Goal: Task Accomplishment & Management: Use online tool/utility

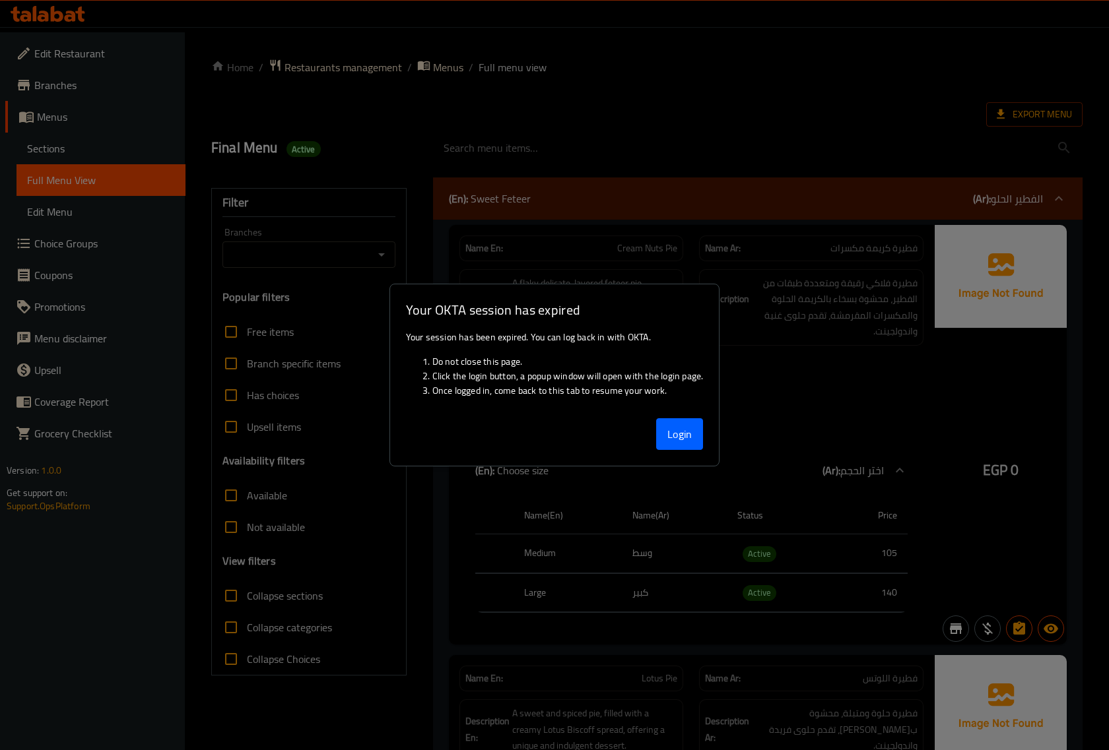
scroll to position [8083, 0]
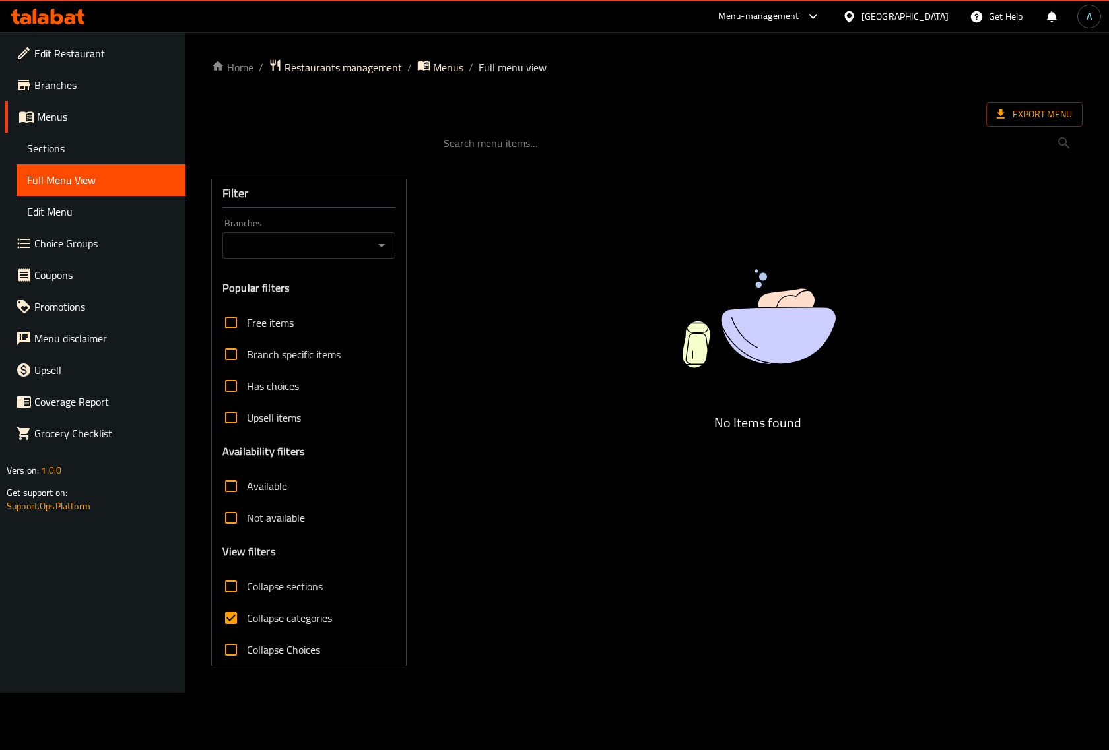
click at [292, 622] on span "Collapse categories" at bounding box center [289, 618] width 85 height 16
click at [247, 622] on input "Collapse categories" at bounding box center [231, 618] width 32 height 32
checkbox input "false"
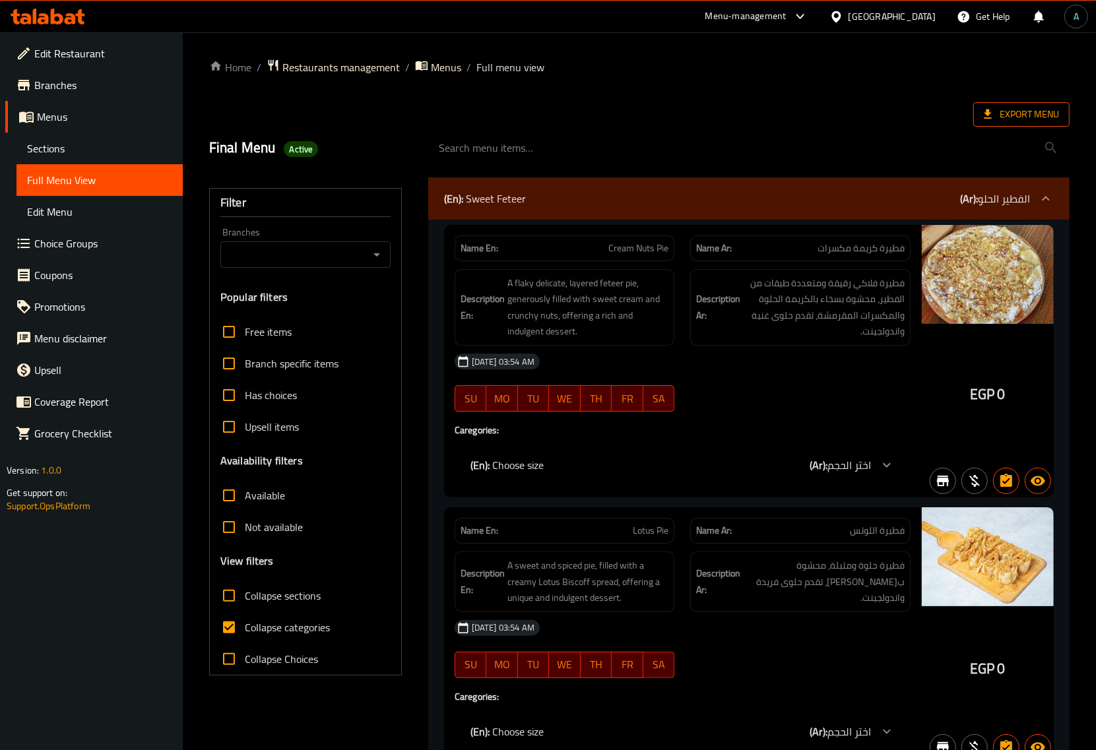
click at [1027, 109] on span "Export Menu" at bounding box center [1021, 114] width 75 height 16
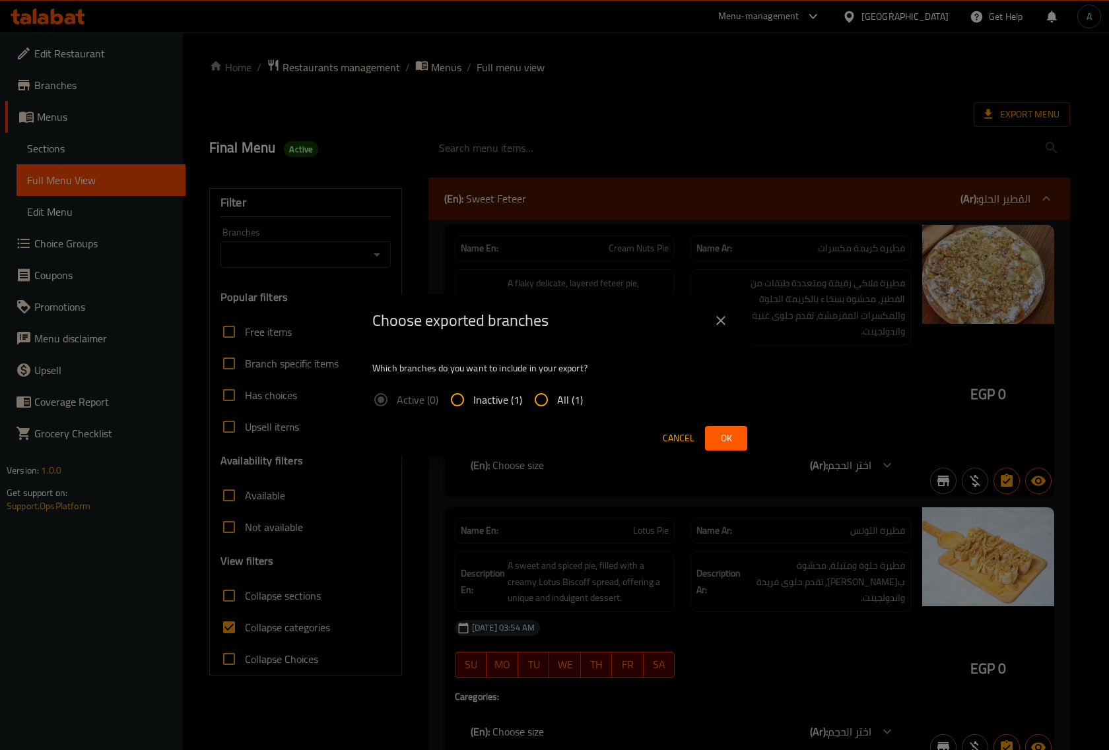
click at [552, 398] on input "All (1)" at bounding box center [541, 400] width 32 height 32
radio input "true"
click at [719, 439] on span "Ok" at bounding box center [725, 438] width 21 height 16
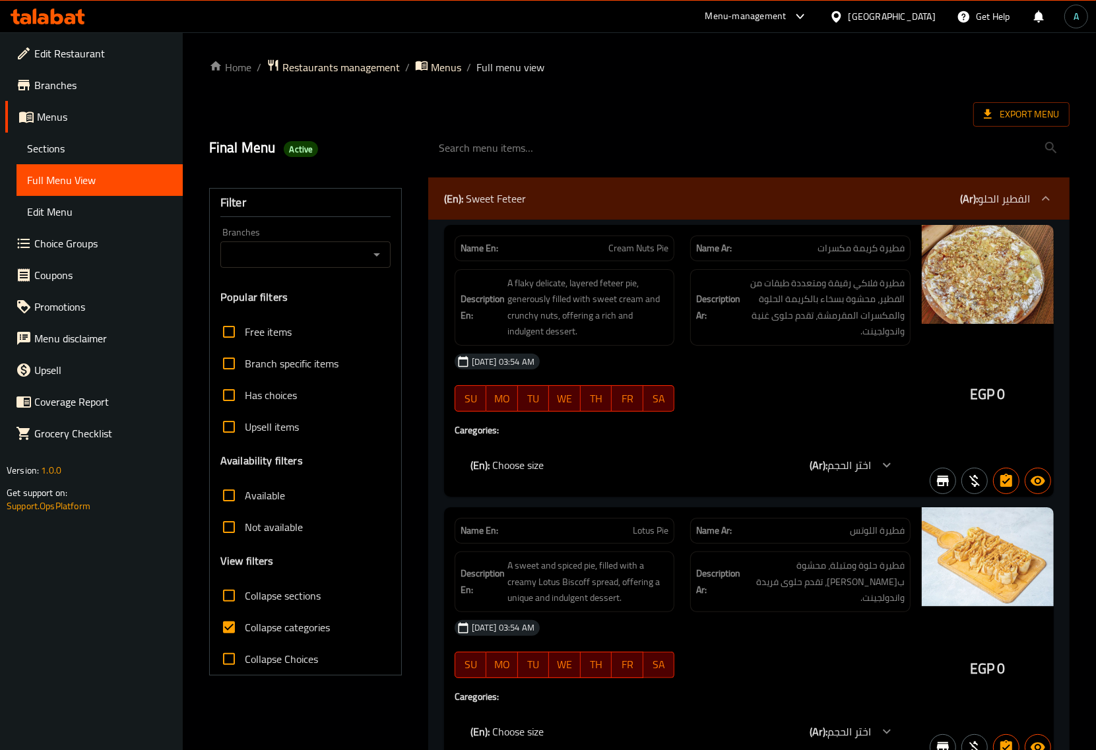
click at [331, 616] on div "Collapse categories" at bounding box center [305, 628] width 170 height 32
click at [319, 628] on span "Collapse categories" at bounding box center [287, 628] width 85 height 16
click at [245, 628] on input "Collapse categories" at bounding box center [229, 628] width 32 height 32
checkbox input "false"
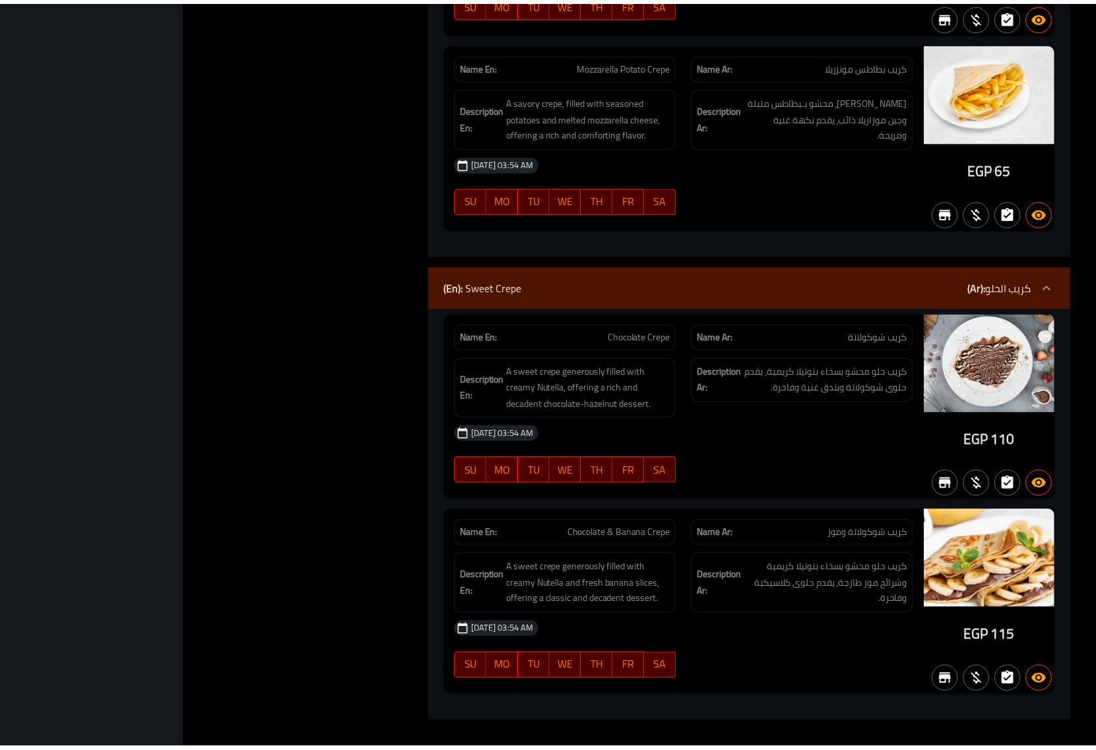
scroll to position [42574, 0]
